Goal: Task Accomplishment & Management: Use online tool/utility

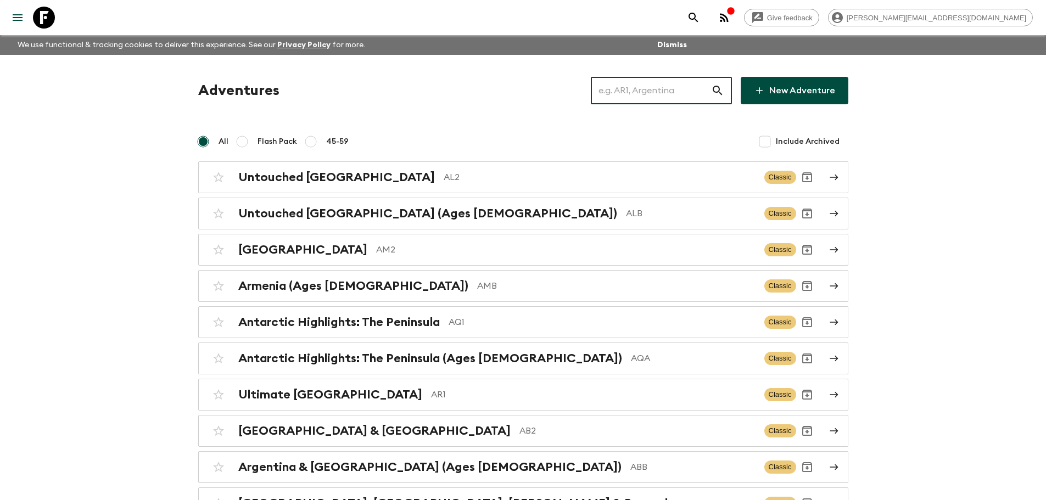
click at [647, 94] on input "text" at bounding box center [651, 90] width 120 height 31
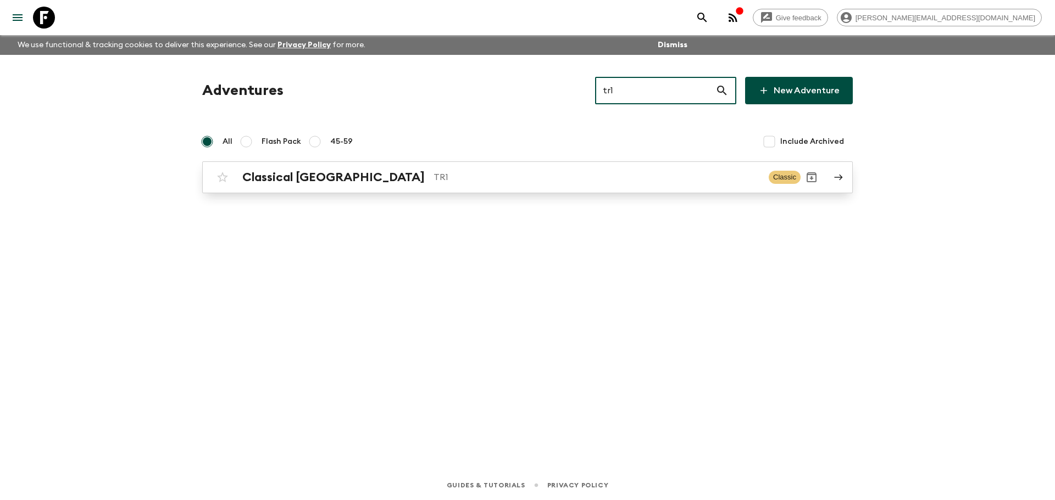
type input "tr1"
click at [487, 165] on link "Classical Türkiye TR1 Classic" at bounding box center [527, 177] width 650 height 32
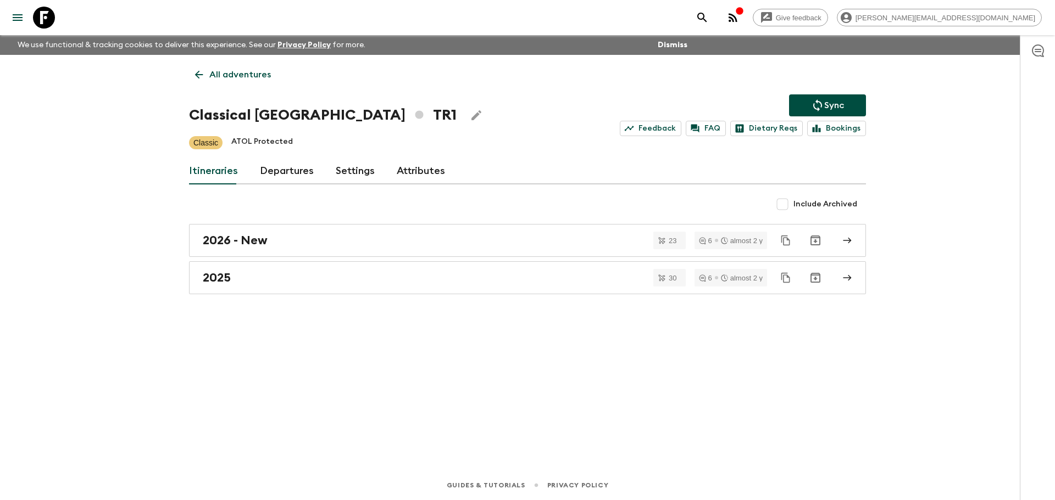
click at [291, 157] on div "All adventures Classical Türkiye TR1 Sync Feedback FAQ Dietary Reqs Bookings Cl…" at bounding box center [527, 247] width 703 height 385
click at [289, 180] on link "Departures" at bounding box center [287, 171] width 54 height 26
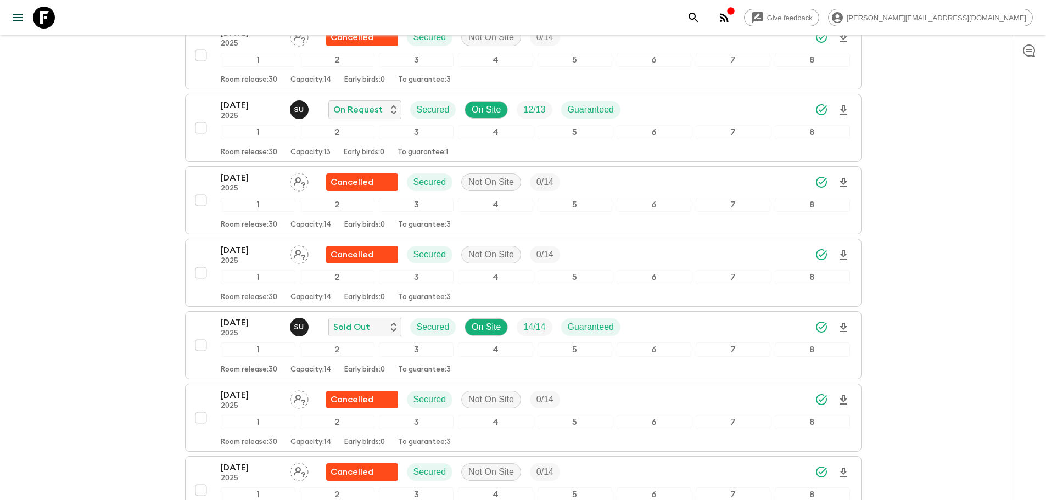
scroll to position [2644, 0]
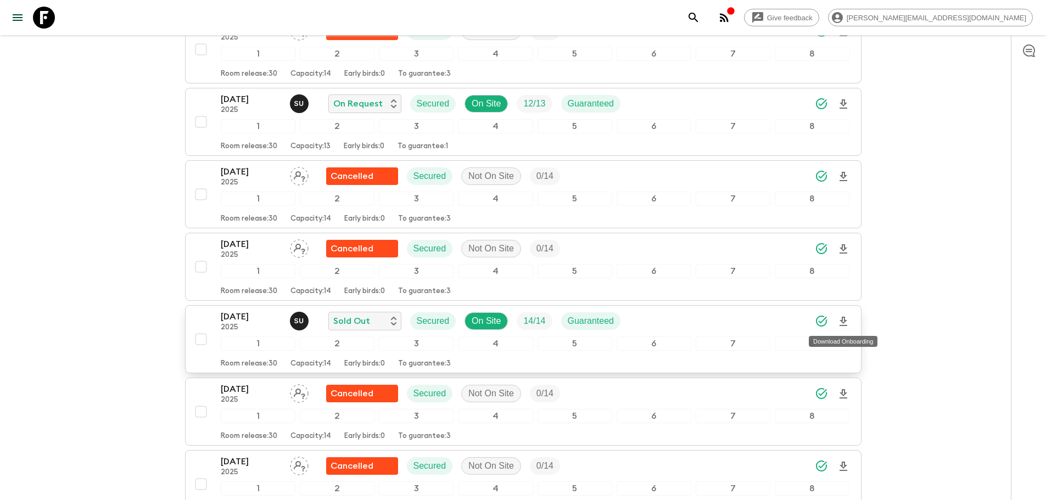
click at [843, 320] on icon "Download Onboarding" at bounding box center [843, 321] width 13 height 13
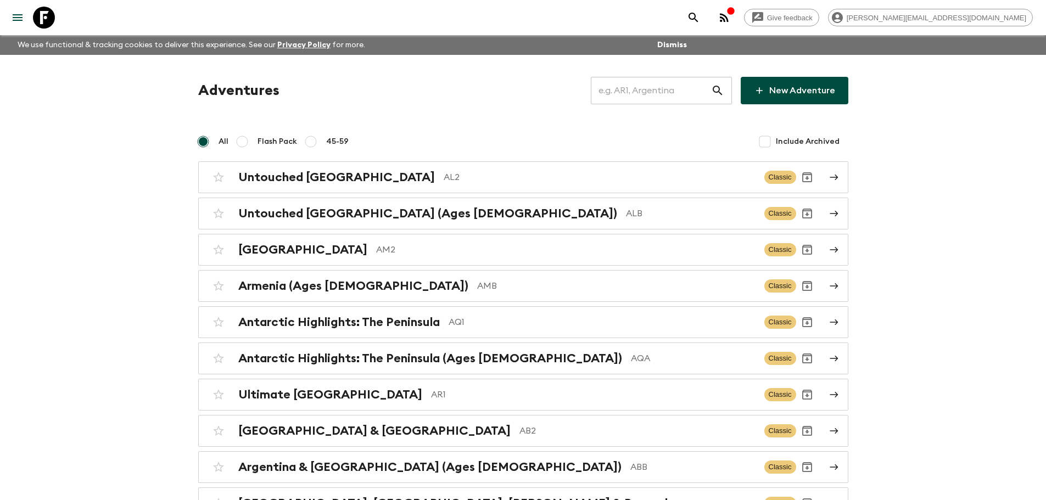
click at [660, 94] on input "text" at bounding box center [651, 90] width 120 height 31
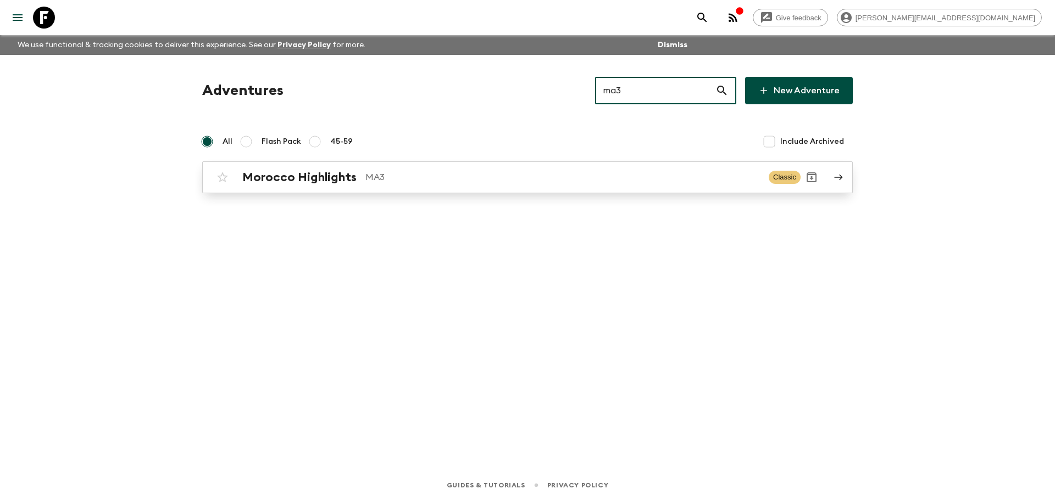
type input "ma3"
click at [576, 184] on div "Morocco Highlights MA3" at bounding box center [500, 177] width 517 height 14
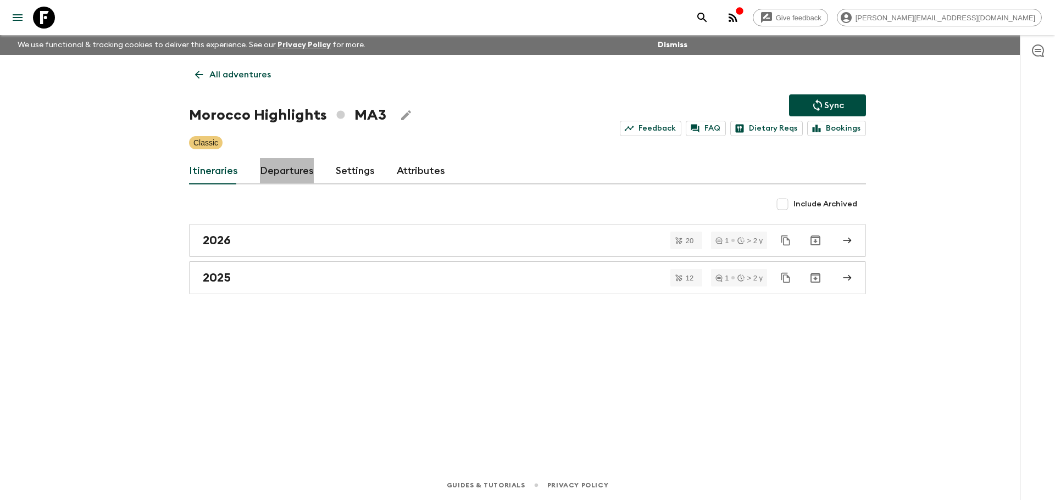
click at [271, 166] on link "Departures" at bounding box center [287, 171] width 54 height 26
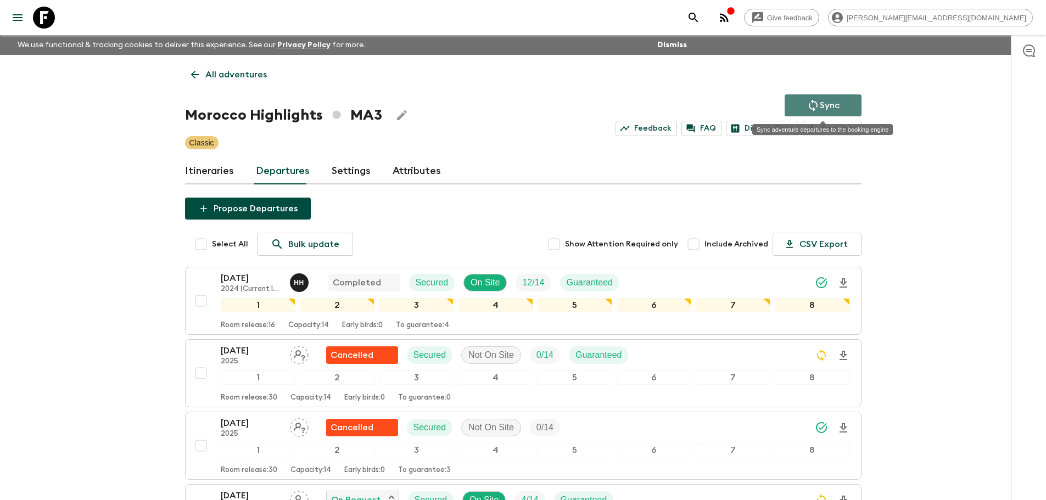
click at [851, 105] on button "Sync" at bounding box center [823, 105] width 77 height 22
click at [240, 73] on p "All adventures" at bounding box center [236, 74] width 62 height 13
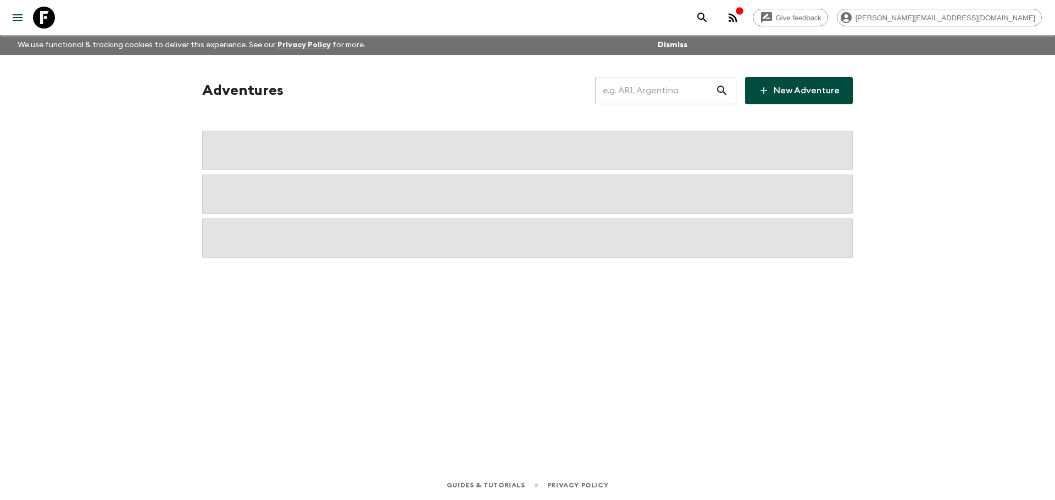
click at [668, 90] on input "text" at bounding box center [655, 90] width 120 height 31
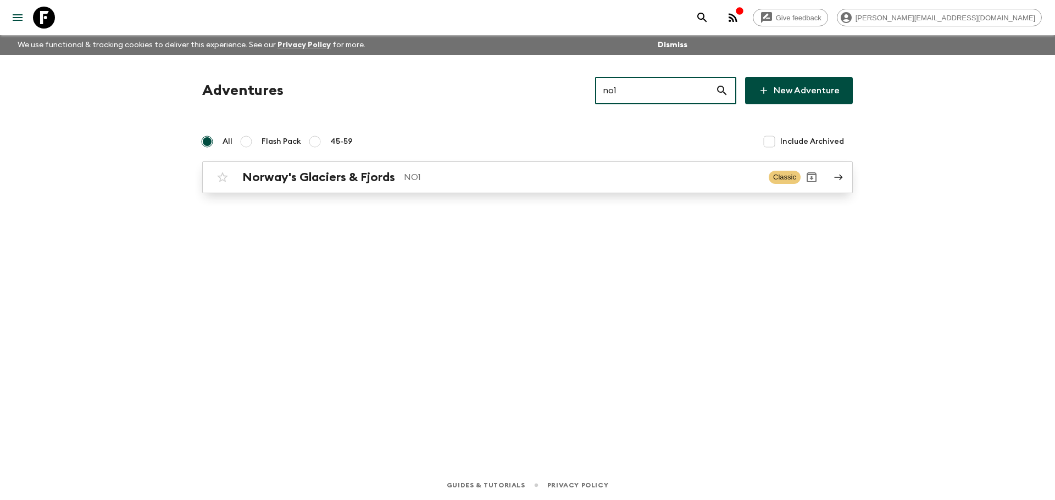
type input "no1"
click at [583, 190] on link "Norway's Glaciers & Fjords NO1 Classic" at bounding box center [527, 177] width 650 height 32
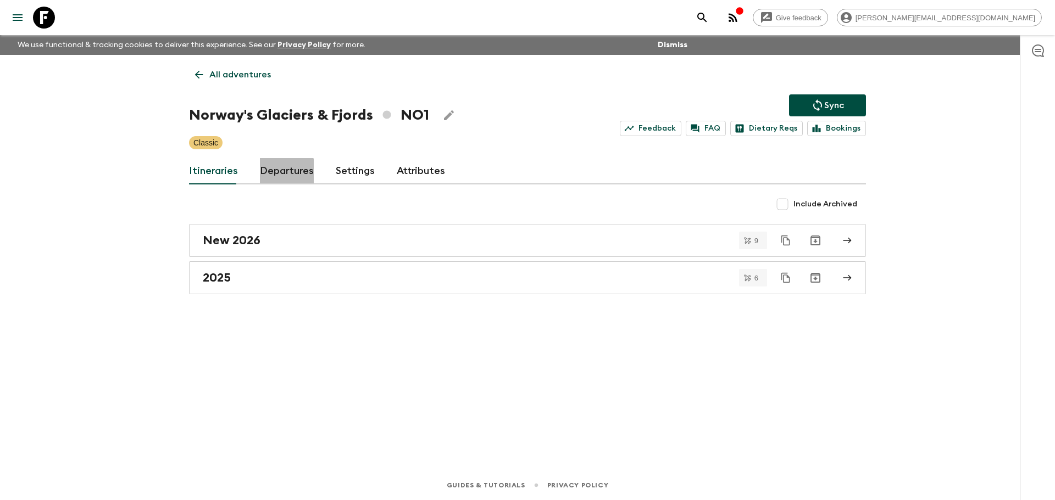
click at [274, 175] on link "Departures" at bounding box center [287, 171] width 54 height 26
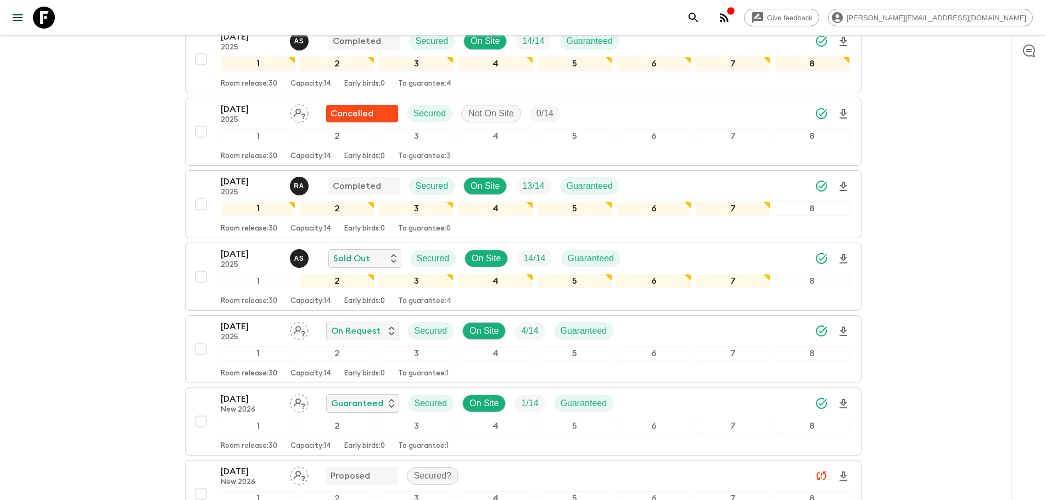
scroll to position [841, 0]
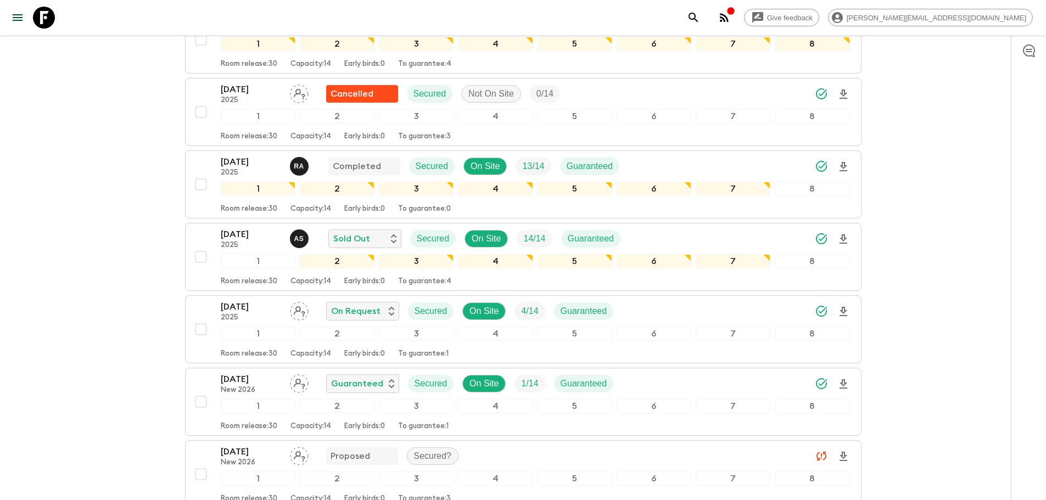
drag, startPoint x: 49, startPoint y: 16, endPoint x: 89, endPoint y: 18, distance: 40.1
click at [49, 16] on icon at bounding box center [44, 18] width 22 height 22
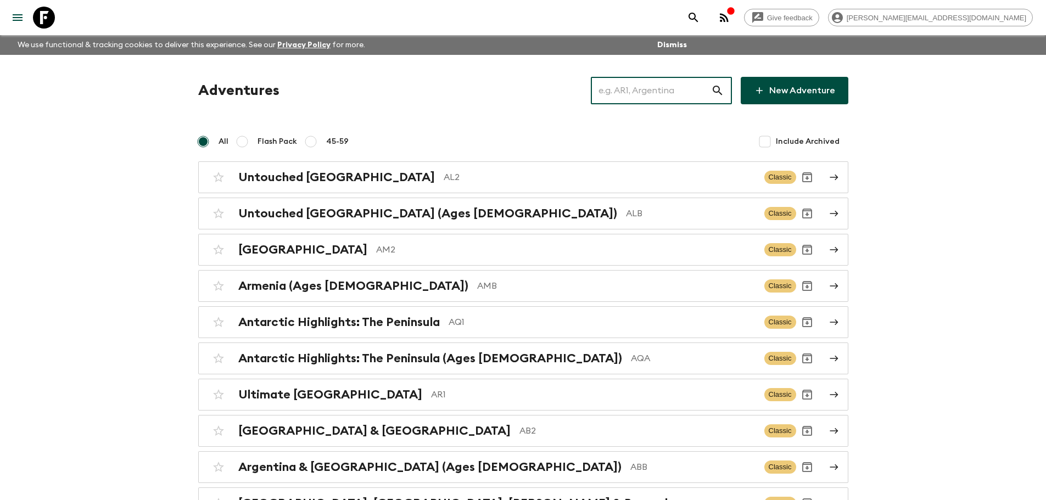
click at [626, 90] on input "text" at bounding box center [651, 90] width 120 height 31
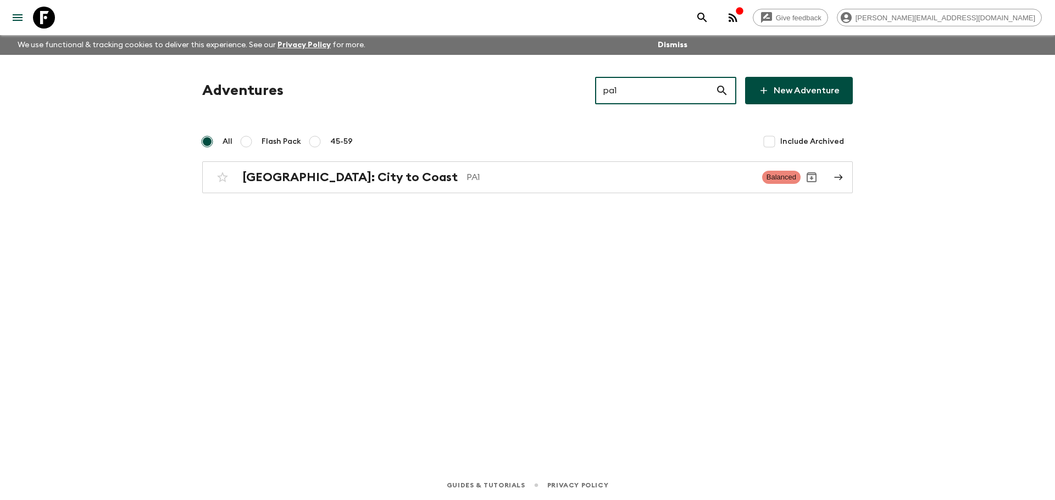
type input "pa1"
click at [538, 160] on div "Adventures pa1 ​ New Adventure All Flash Pack 45-59 Include Archived Panama: Ci…" at bounding box center [527, 135] width 677 height 116
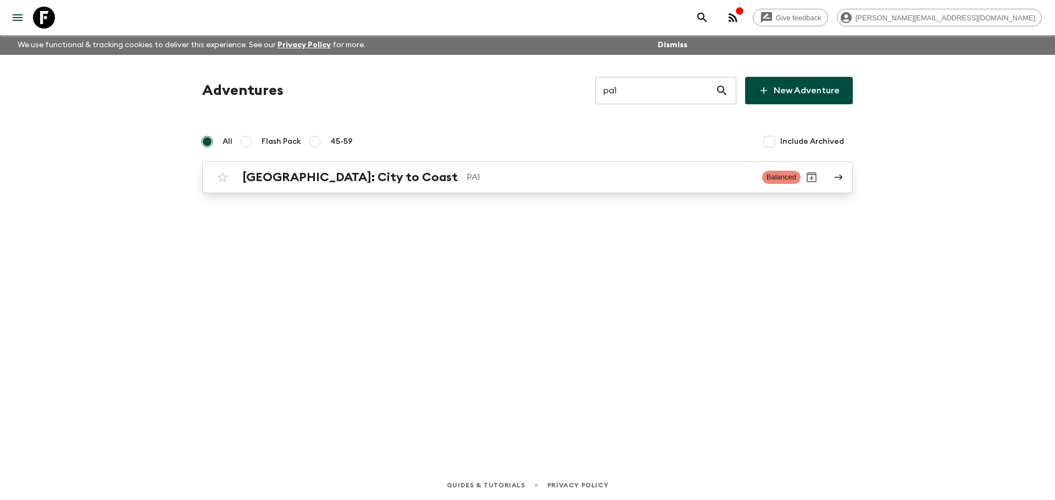
click at [474, 178] on p "PA1" at bounding box center [609, 177] width 287 height 13
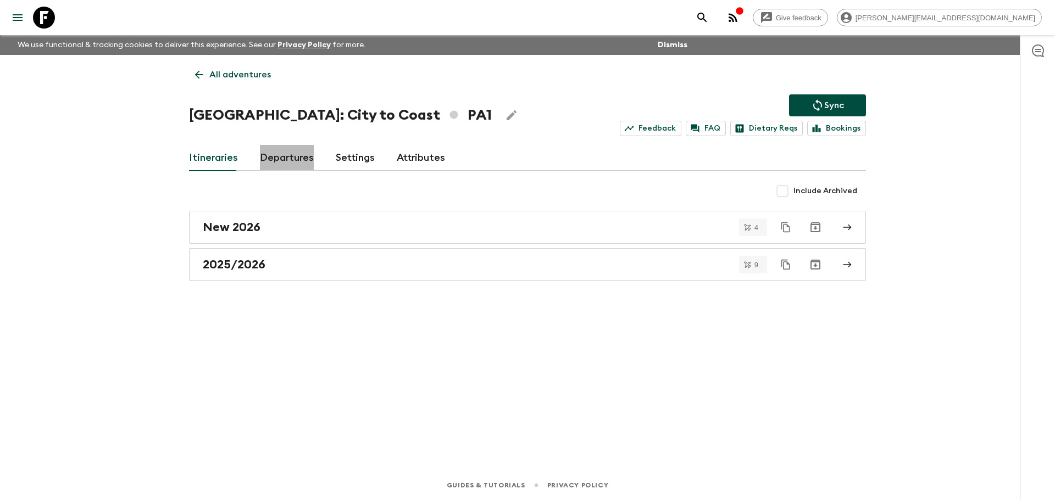
click at [279, 169] on link "Departures" at bounding box center [287, 158] width 54 height 26
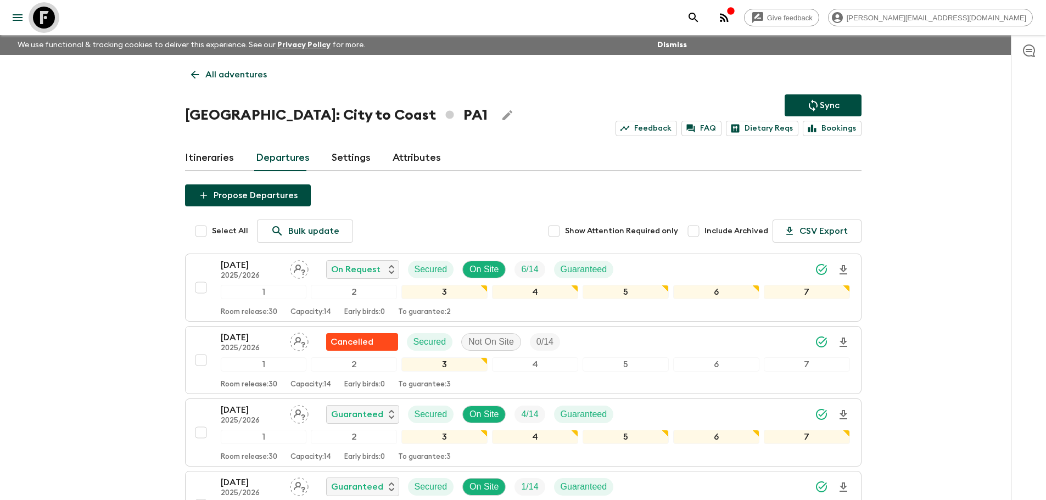
click at [34, 9] on icon at bounding box center [44, 18] width 22 height 22
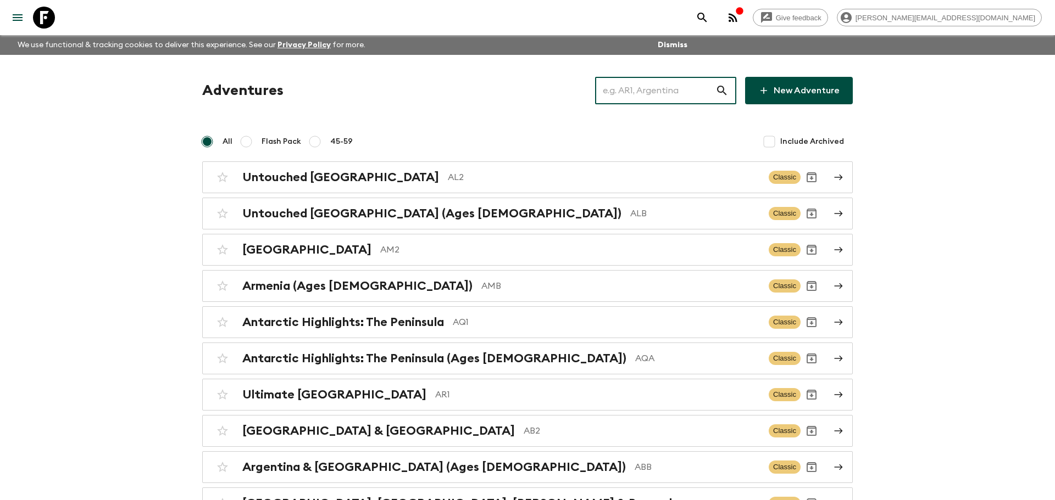
click at [627, 101] on input "text" at bounding box center [655, 90] width 120 height 31
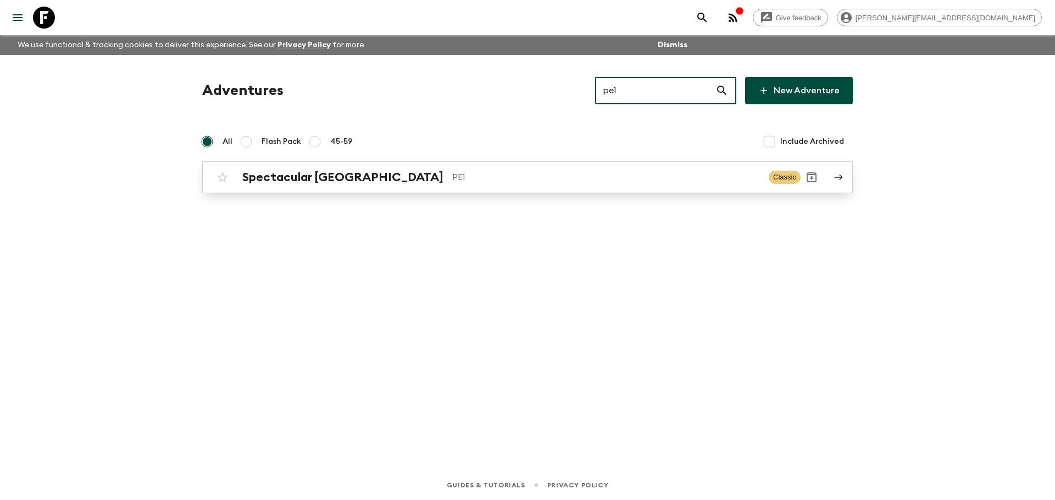
type input "pe1"
click at [599, 178] on p "PE1" at bounding box center [606, 177] width 308 height 13
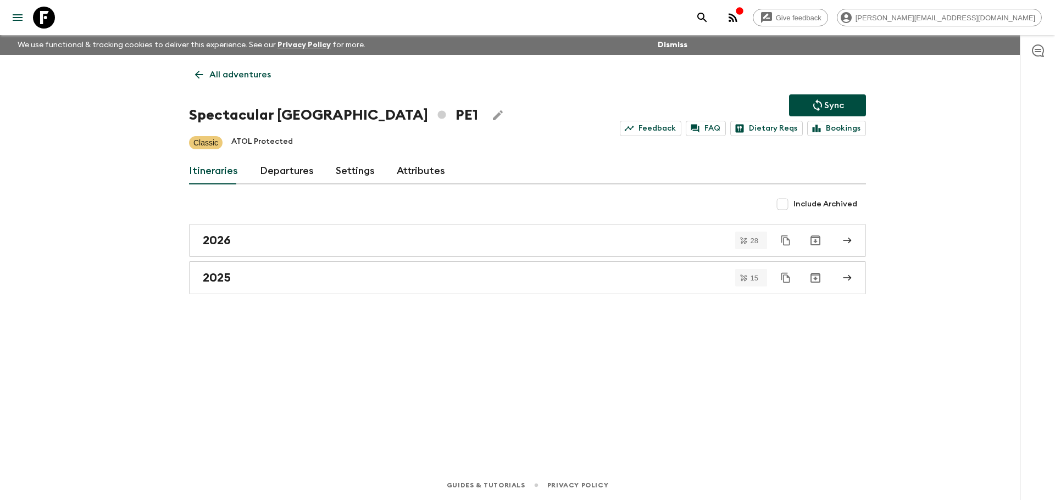
click at [315, 171] on div "Itineraries Departures Settings Attributes" at bounding box center [527, 171] width 677 height 26
click at [305, 171] on link "Departures" at bounding box center [287, 171] width 54 height 26
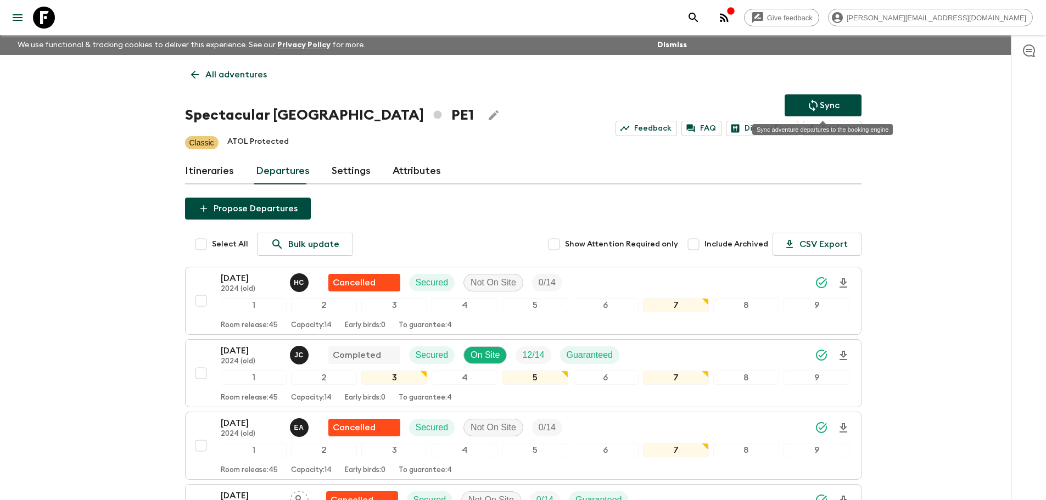
click at [812, 101] on icon "Sync adventure departures to the booking engine" at bounding box center [813, 105] width 9 height 12
